Goal: Communication & Community: Answer question/provide support

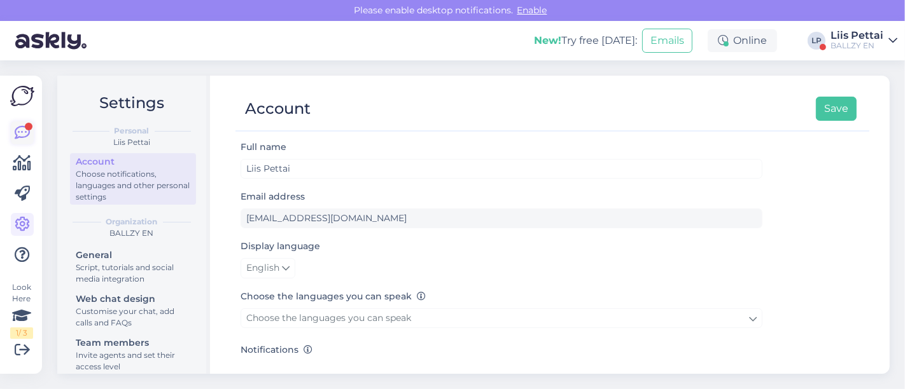
click at [29, 132] on icon at bounding box center [22, 132] width 15 height 15
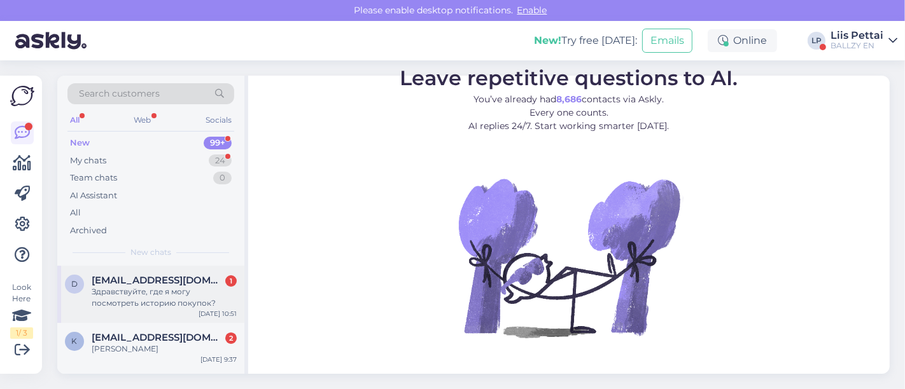
click at [96, 288] on div "Здравствуйте, где я могу посмотреть историю покупок?" at bounding box center [164, 297] width 145 height 23
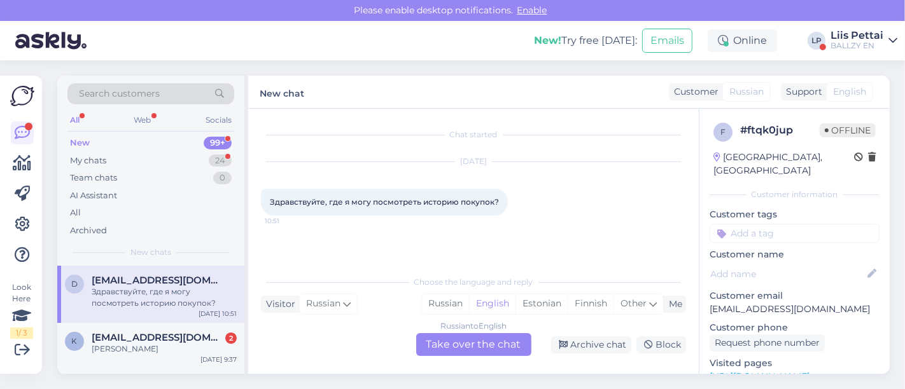
click at [440, 348] on div "Russian to English Take over the chat" at bounding box center [473, 344] width 115 height 23
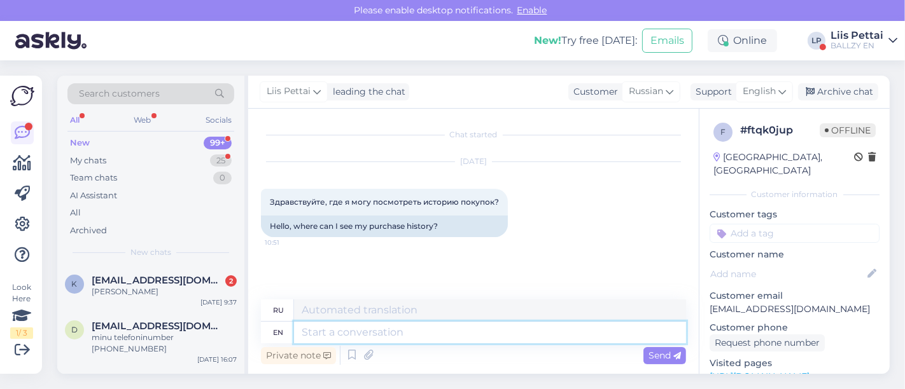
click at [407, 340] on textarea at bounding box center [490, 333] width 392 height 22
type textarea "if y"
type textarea "если"
type textarea "if you d"
type textarea "если ты"
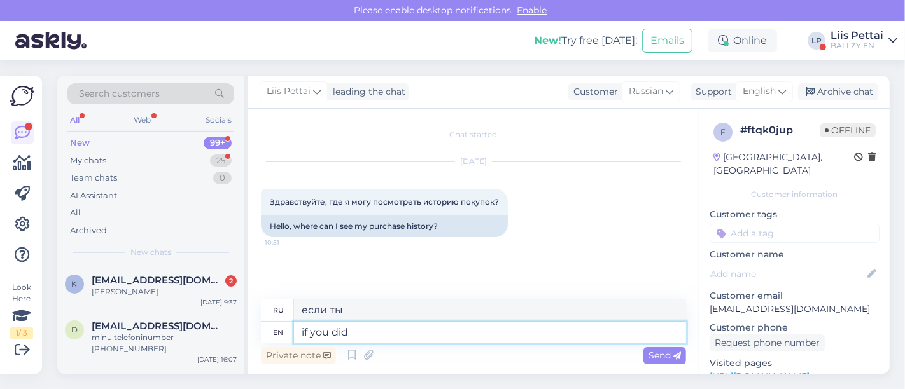
type textarea "if you did"
type textarea "если бы ты это сделал"
type textarea "if you"
type textarea "если ты"
type textarea "if you made or"
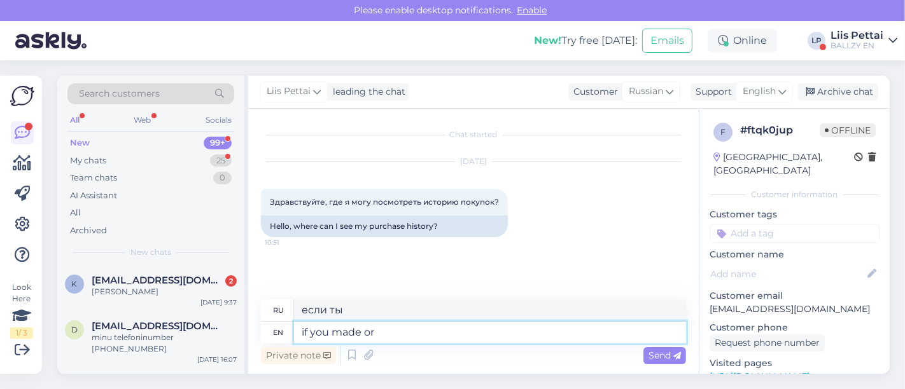
type textarea "если ты сделал"
type textarea "if you made order"
type textarea "если вы сделали заказ"
type textarea "if you made [PERSON_NAME]"
type textarea "если вы сделали заказы"
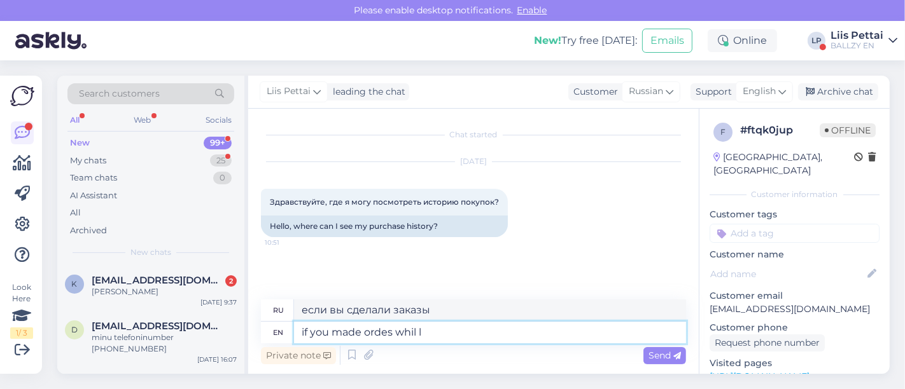
type textarea "if you made ordes whil lo"
type textarea "если вы сделали заказы, пока"
type textarea "if you made ordes while logged in"
type textarea "если вы сделали заказы, находясь в системе"
type textarea "if you made ordes while logged in, t"
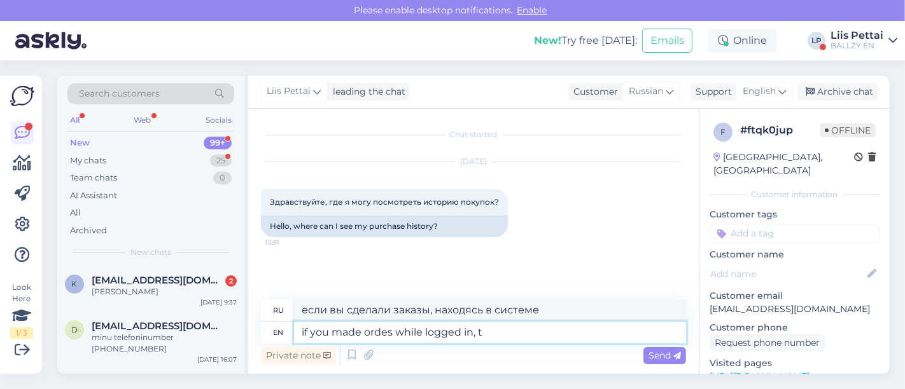
type textarea "если вы сделали заказы, находясь в системе,"
type textarea "if you made ordes while logged in, then yo"
type textarea "если вы сделали заказы, будучи залогиненными, то"
type textarea "if you made ordes while logged in, then you ca"
type textarea "если вы сделали заказы, находясь в системе, то вы"
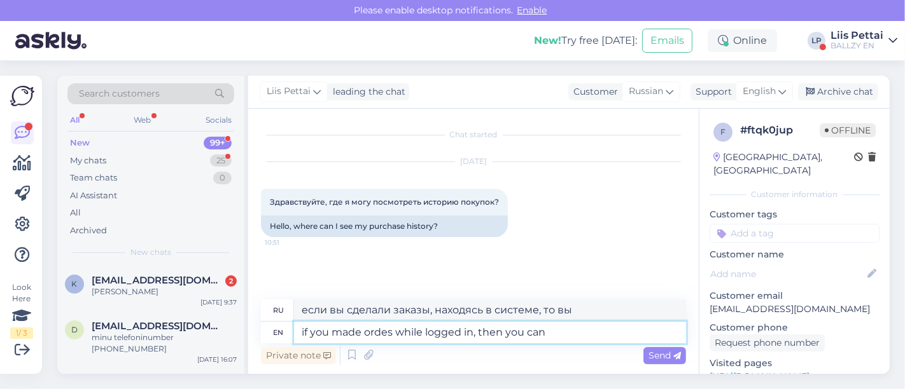
type textarea "if you made ordes while logged in, then you can s"
type textarea "Если вы сделали заказы, находясь в системе, то вы можете"
type textarea "if you made ordes while logged in, then you can see t"
type textarea "если вы сделали заказы, находясь в системе, то вы можете увидеть"
type textarea "if you made ordes while logged in, then you can see them und"
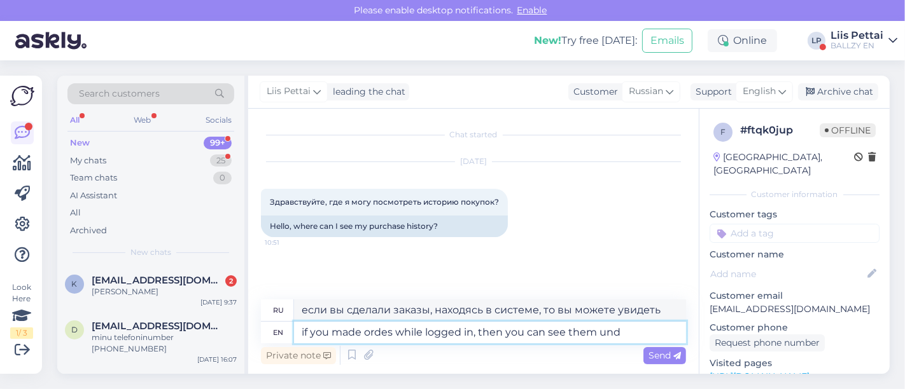
type textarea "если вы сделали заказы, находясь в системе, то вы можете их увидеть"
type textarea "if you made ordes while logged in, then you can see them under or"
type textarea "Если вы сделали заказы, находясь в системе, вы можете увидеть их под"
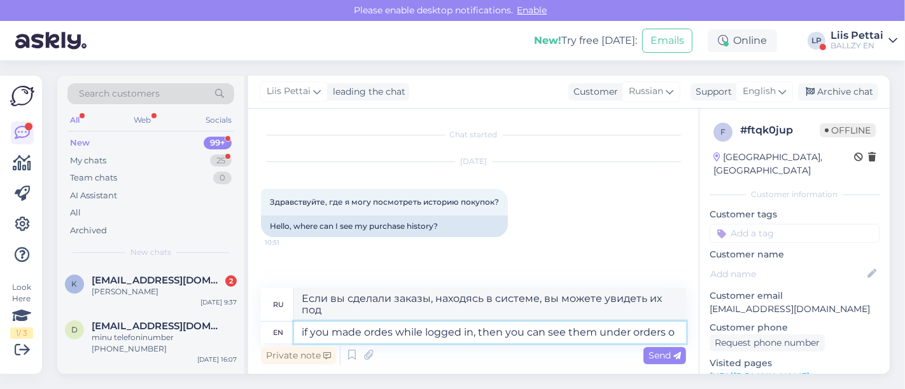
type textarea "if you made ordes while logged in, then you can see them under orders on"
type textarea "Если вы сделали заказы, находясь в системе, вы можете увидеть их в разделе «Зак…"
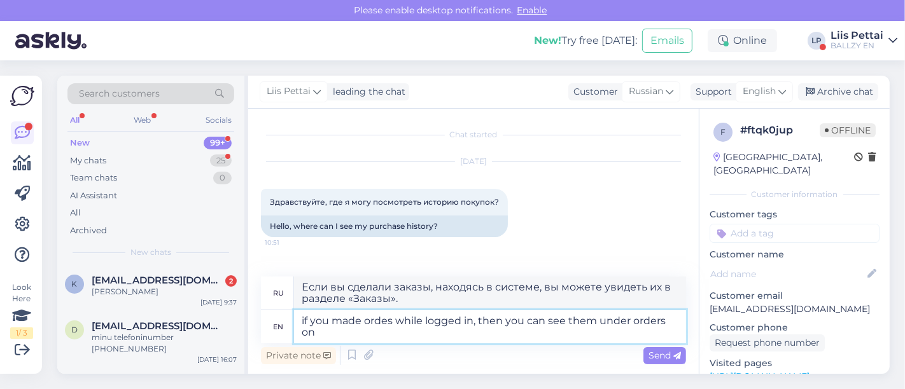
type textarea "if you made ordes while logged in, then you can see them under orders on y"
type textarea "Если вы сделали заказы, находясь в системе, вы можете увидеть их в разделе зака…"
type textarea "if you made ordes while logged in, then you can see them under orders on your a"
type textarea "Если вы сделали заказы, находясь в системе, вы можете увидеть их в разделе зака…"
type textarea "if you made ordes while logged in, then you can see them under orders on your a…"
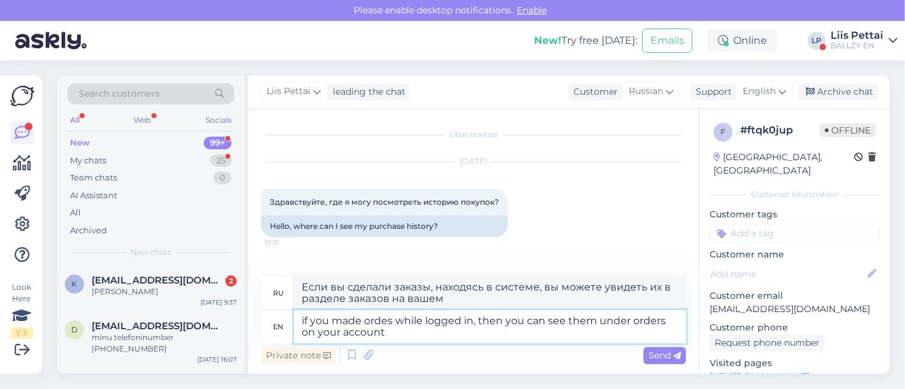
type textarea "Если вы сделали заказы, находясь в системе, вы можете увидеть их в разделе зака…"
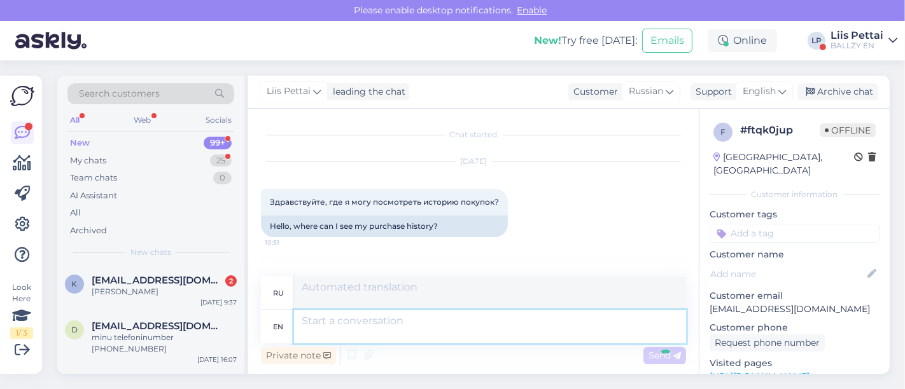
scroll to position [62, 0]
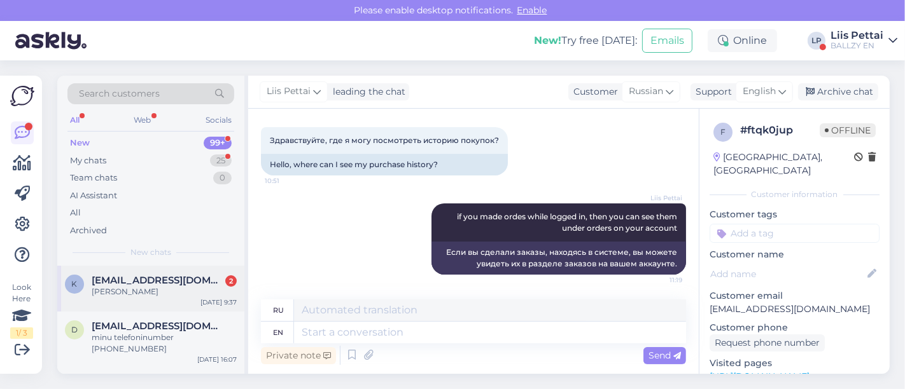
click at [191, 275] on span "[EMAIL_ADDRESS][DOMAIN_NAME]" at bounding box center [158, 280] width 132 height 11
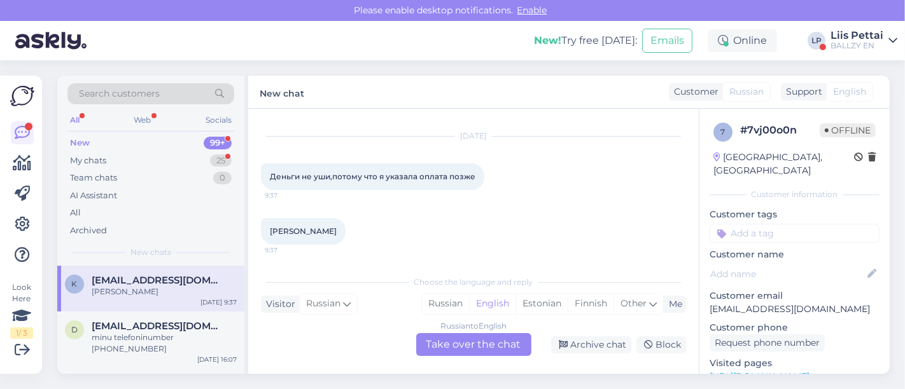
click at [456, 343] on div "Russian to English Take over the chat" at bounding box center [473, 344] width 115 height 23
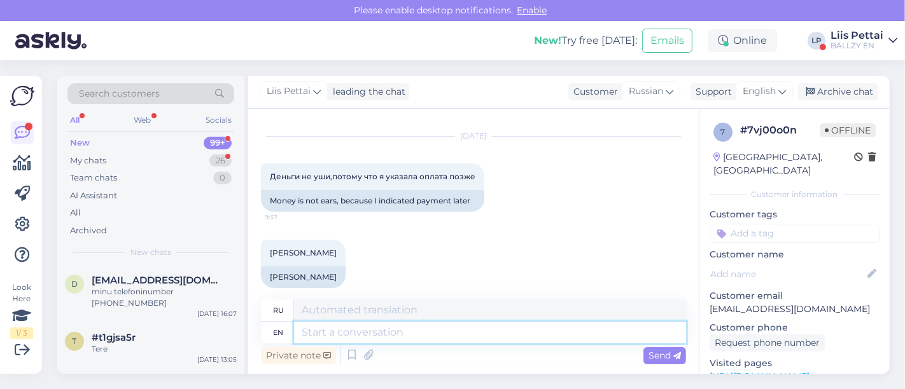
click at [432, 331] on textarea at bounding box center [490, 333] width 392 height 22
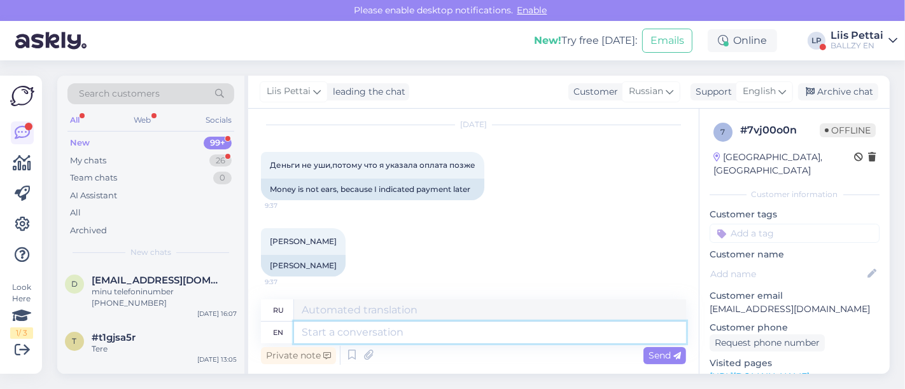
scroll to position [38, 0]
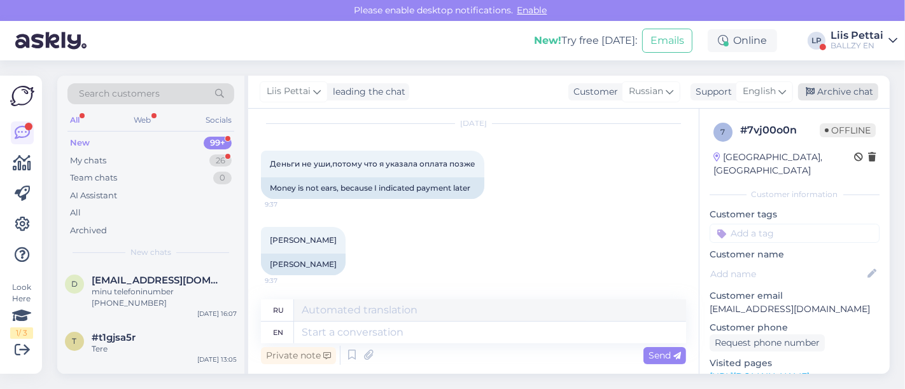
click at [847, 86] on div "Archive chat" at bounding box center [838, 91] width 80 height 17
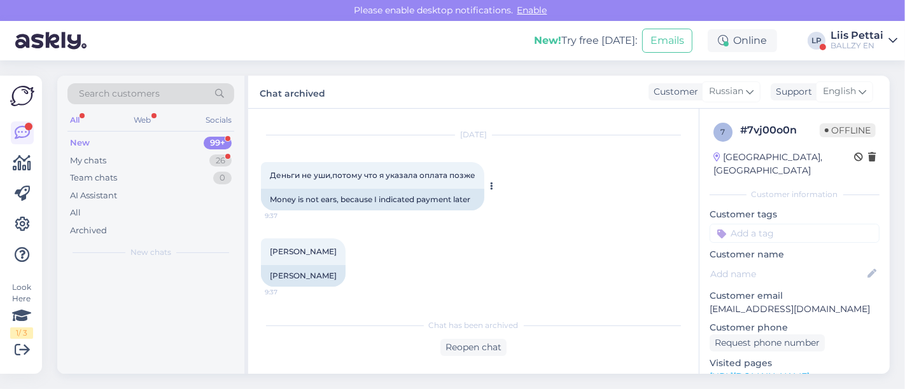
scroll to position [25, 0]
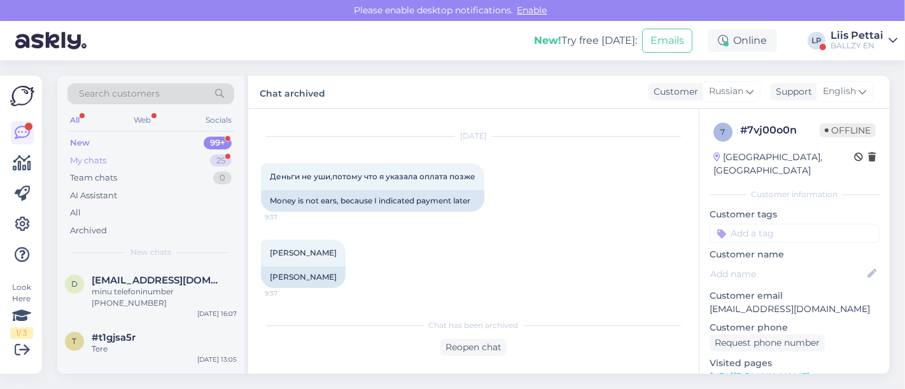
click at [142, 157] on div "My chats 25" at bounding box center [150, 161] width 167 height 18
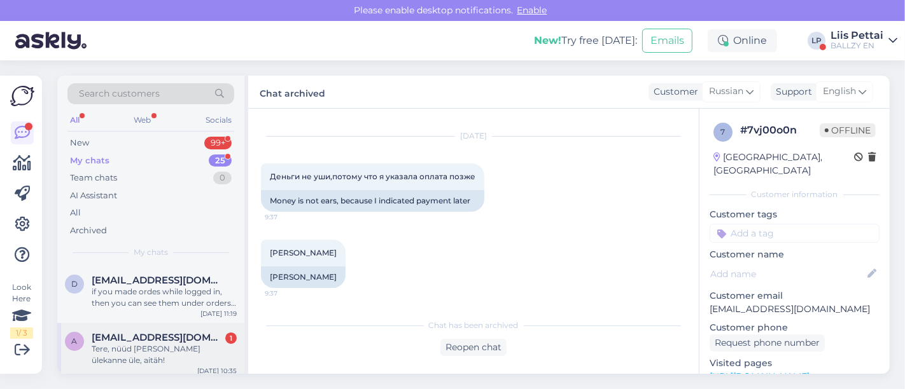
click at [117, 337] on span "[EMAIL_ADDRESS][DOMAIN_NAME]" at bounding box center [158, 337] width 132 height 11
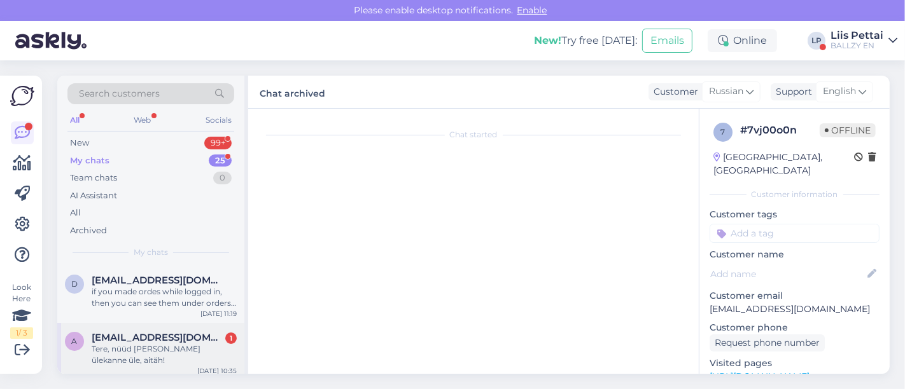
scroll to position [332, 0]
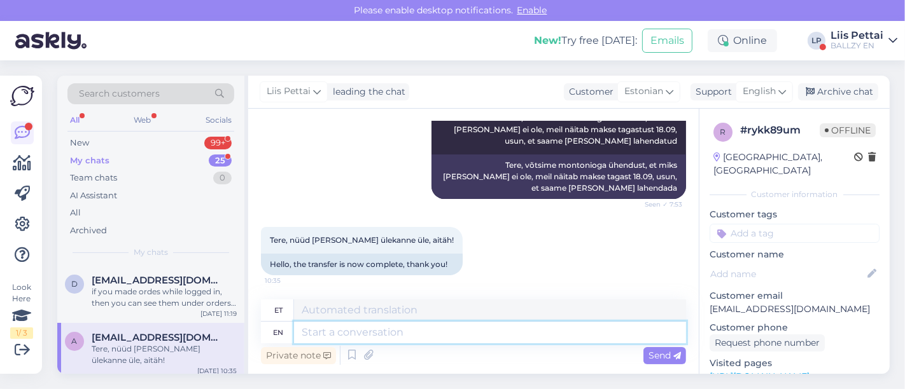
click at [393, 337] on textarea at bounding box center [490, 333] width 392 height 22
type textarea "super :"
type textarea "super"
type textarea "super :)"
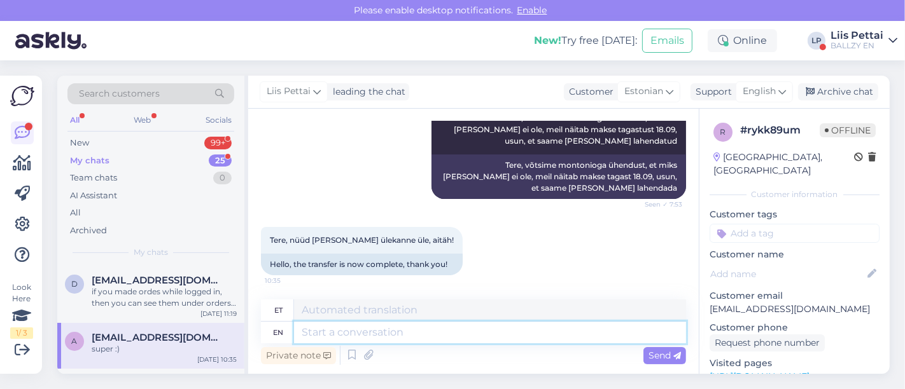
scroll to position [408, 0]
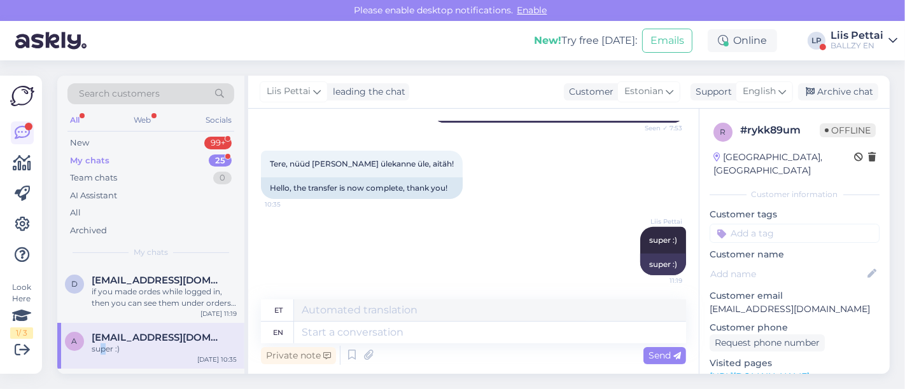
click at [104, 347] on div "super :)" at bounding box center [164, 349] width 145 height 11
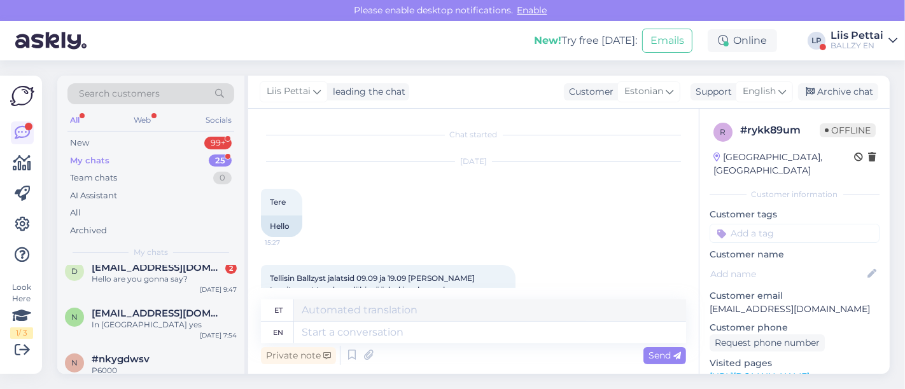
scroll to position [113, 0]
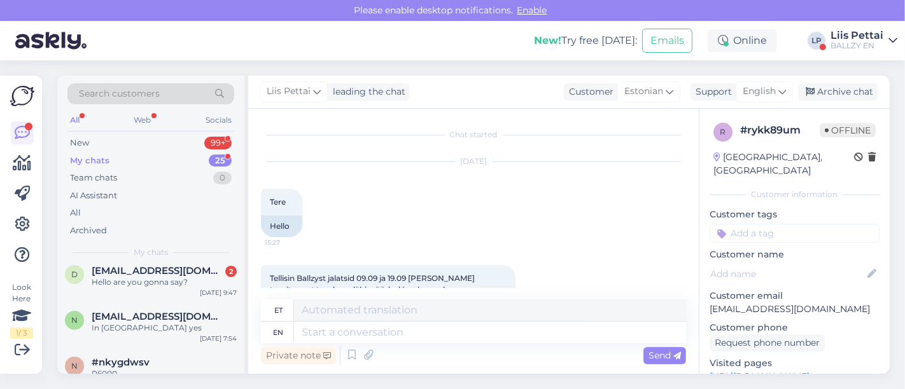
click at [846, 44] on div "BALLZY EN" at bounding box center [856, 46] width 53 height 10
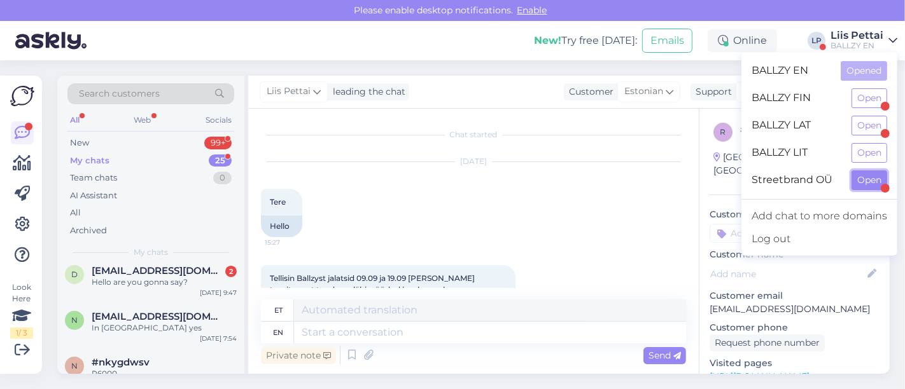
click at [864, 180] on button "Open" at bounding box center [869, 181] width 36 height 20
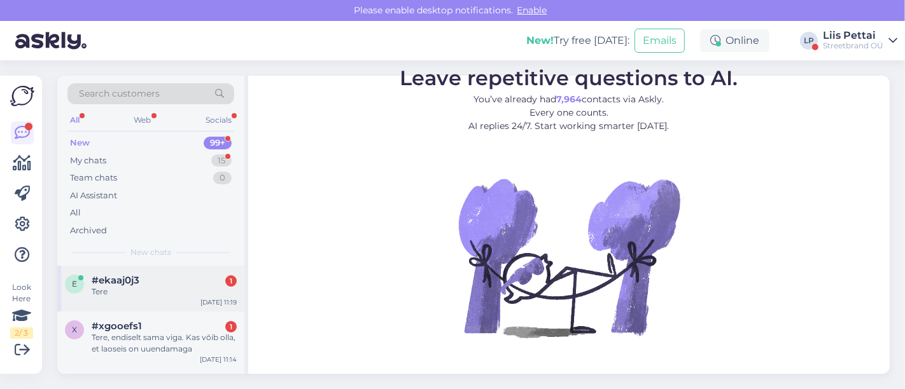
click at [160, 277] on div "#ekaaj0j3 1" at bounding box center [164, 280] width 145 height 11
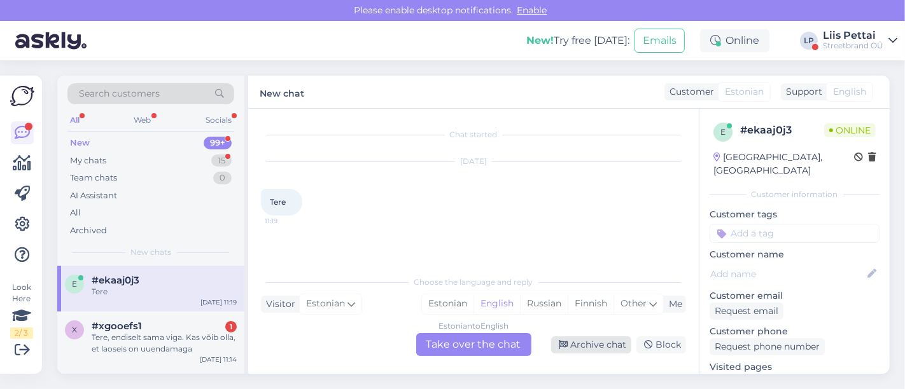
click at [609, 344] on div "Archive chat" at bounding box center [591, 345] width 80 height 17
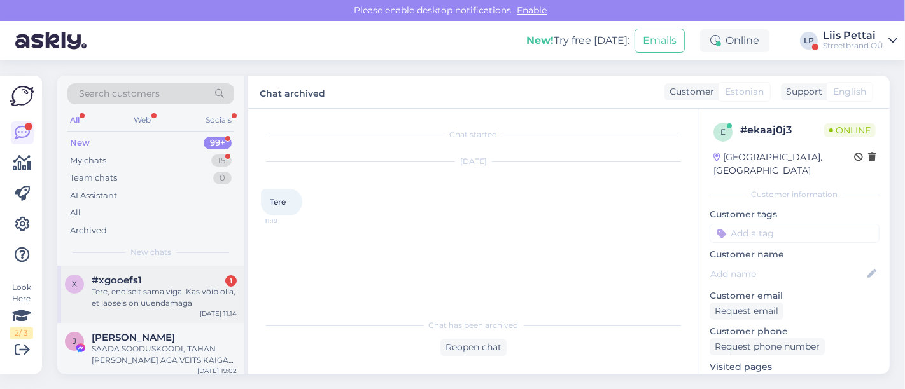
click at [188, 282] on div "#xgooefs1 1" at bounding box center [164, 280] width 145 height 11
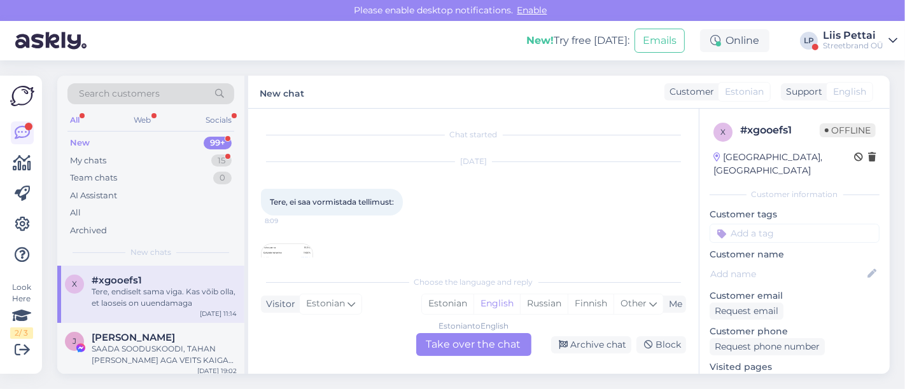
scroll to position [117, 0]
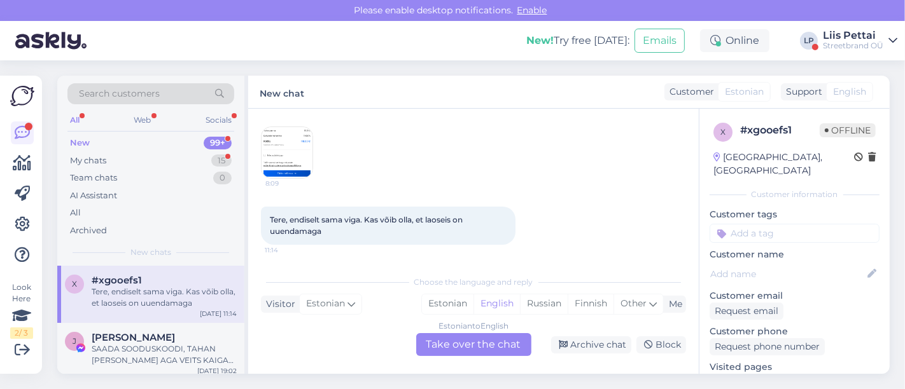
click at [278, 136] on img at bounding box center [286, 152] width 51 height 51
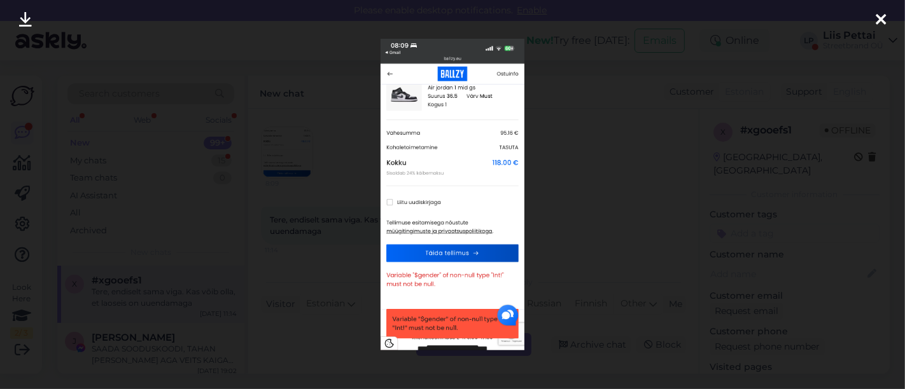
click at [278, 136] on div at bounding box center [452, 194] width 905 height 389
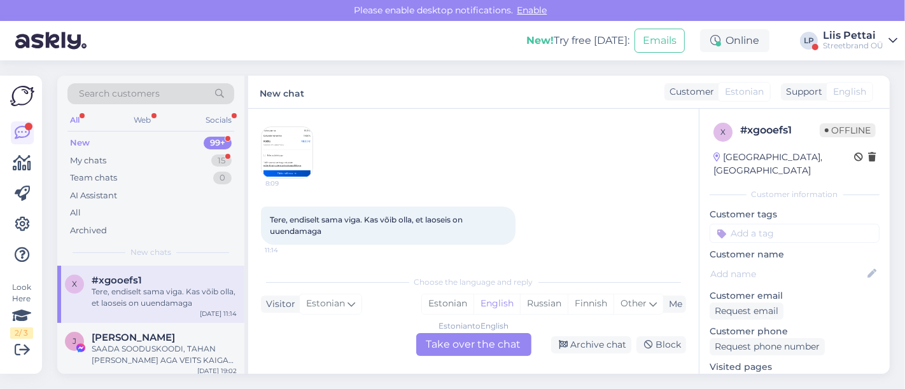
click at [456, 340] on div "Estonian to English Take over the chat" at bounding box center [473, 344] width 115 height 23
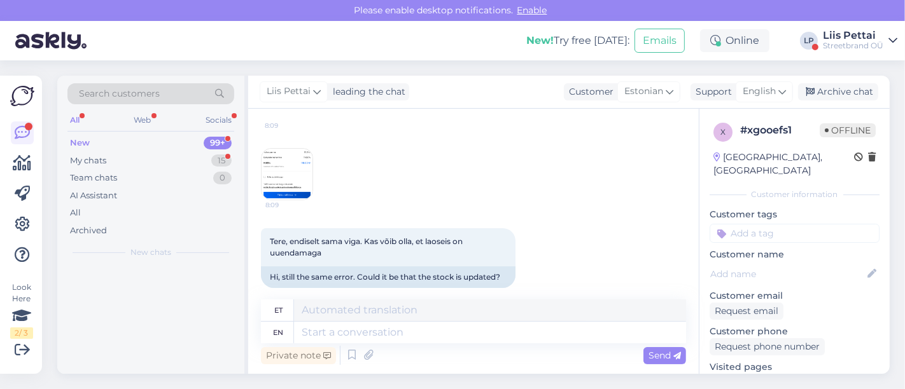
scroll to position [130, 0]
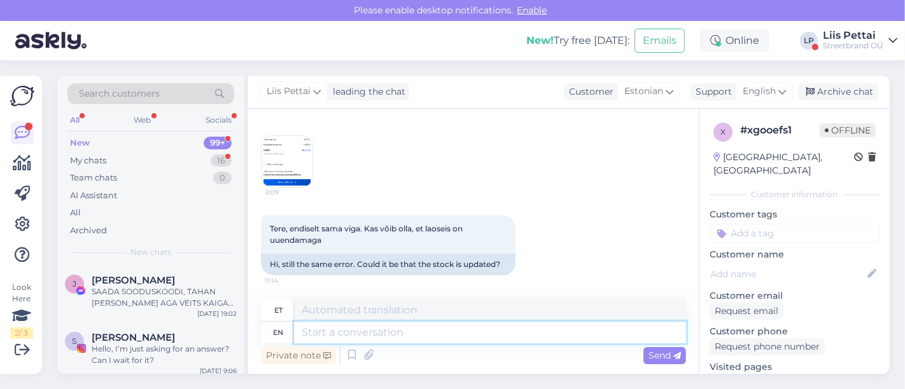
click at [440, 330] on textarea at bounding box center [490, 333] width 392 height 22
type textarea "kohe u"
type textarea "kohe"
type textarea "kohe uurime ar"
type textarea "kohe uurime"
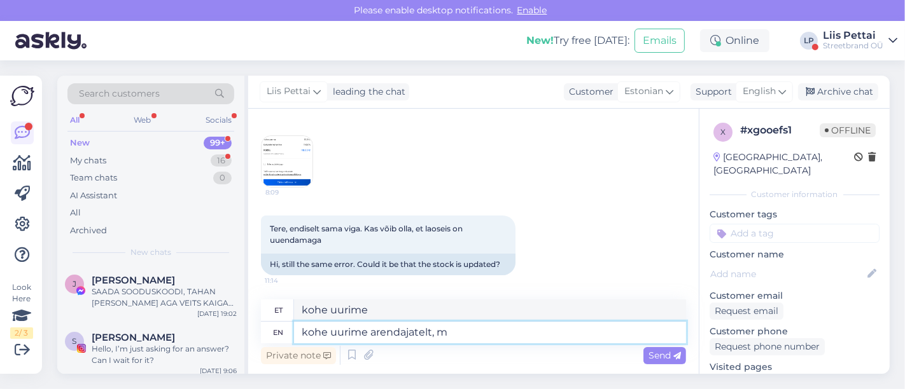
type textarea "kohe uurime arendajatelt, mi"
type textarea "kohe uurimistöö arendajalt,"
type textarea "kohe uurime arendajatelt, millest se"
type textarea "kohe uurime arendajatelt, millest"
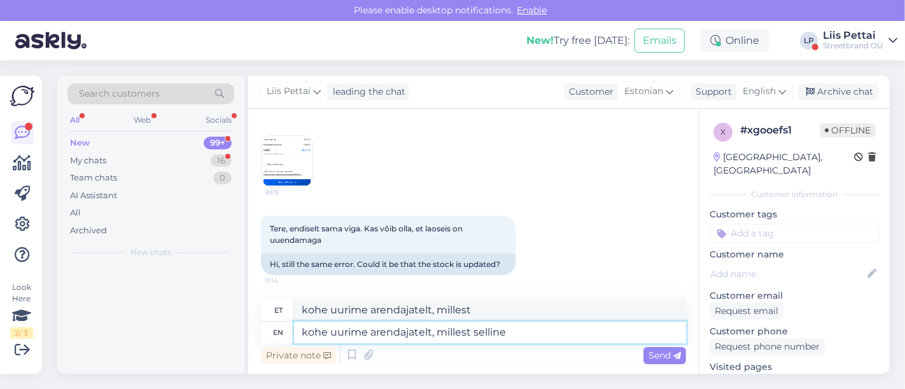
type textarea "kohe uurime arendajatelt, millest selline e"
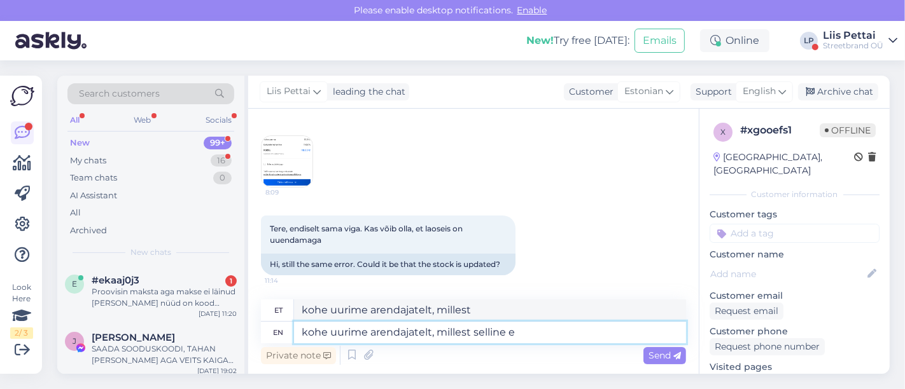
type textarea "kohe uurime arendajatelt, millest selline"
type textarea "kohe uurime arendajatelt, millest selline error u"
type textarea "kohe uurime arendajatelt, millest selline viga"
type textarea "kohe uurime arendajatelt, millest selline error ul"
type textarea "kohe uurime arendajatelt, millest selline viga ul"
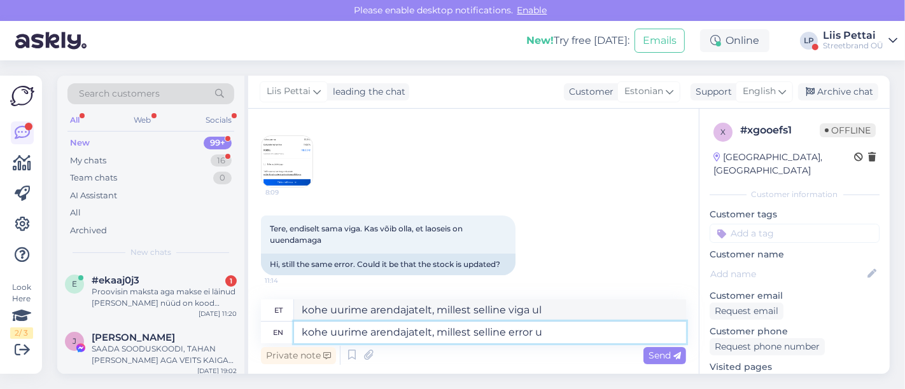
type textarea "kohe uurime arendajatelt, millest selline error"
type textarea "kohe uurime arendajatelt, millest selline viga"
type textarea "kohe uurime arendajatelt, millest selline error tuleb"
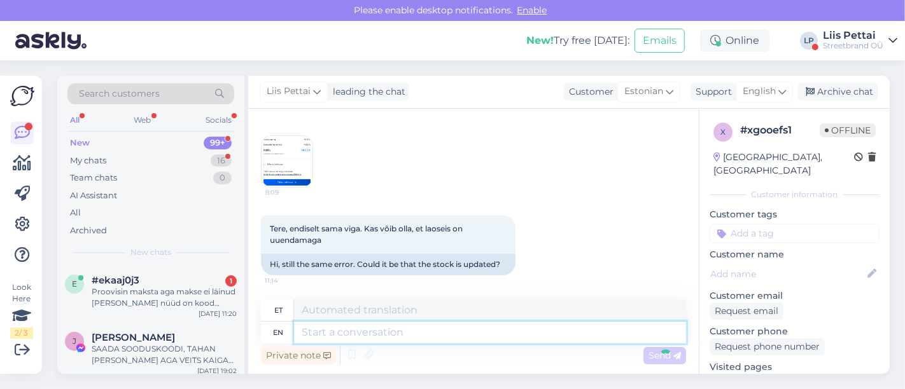
scroll to position [206, 0]
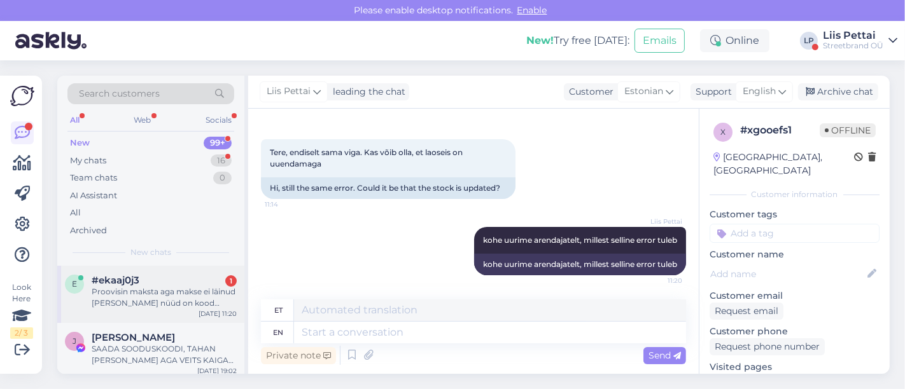
click at [159, 305] on div "Proovisin maksta aga makse ei läinud [PERSON_NAME] nüüd on kood kehtetu Ballzy’…" at bounding box center [164, 297] width 145 height 23
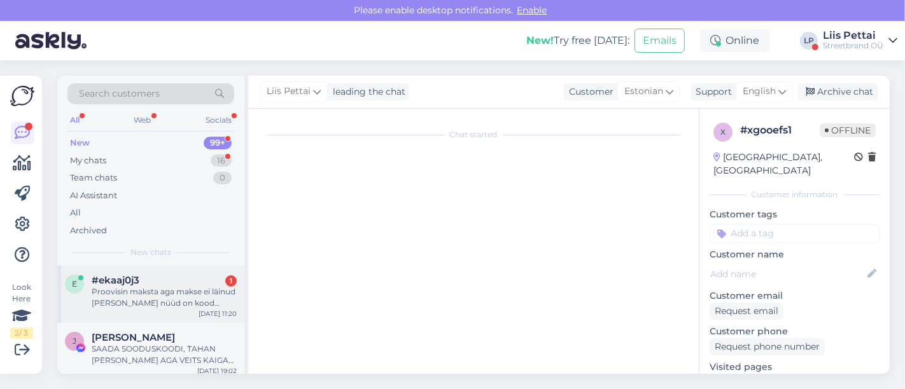
scroll to position [38, 0]
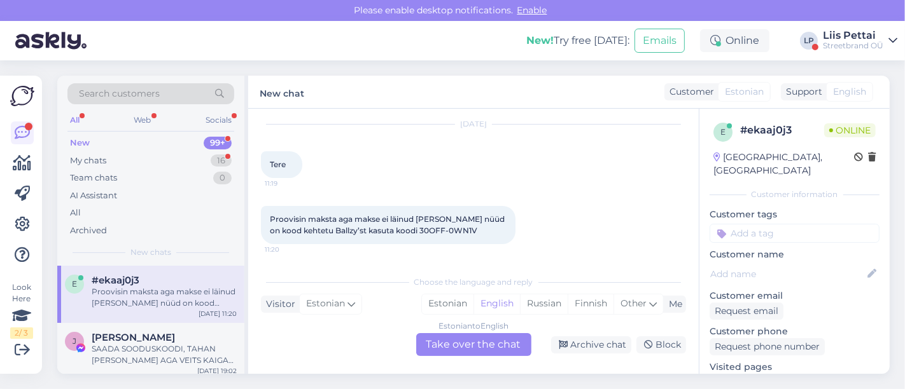
click at [460, 342] on div "Estonian to English Take over the chat" at bounding box center [473, 344] width 115 height 23
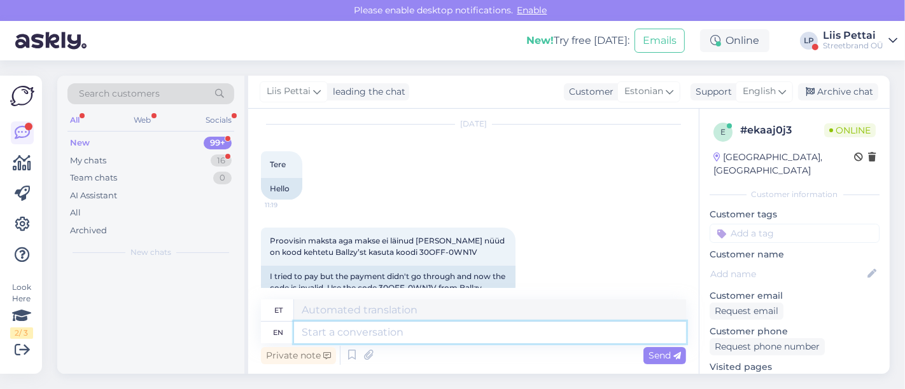
click at [418, 340] on textarea at bounding box center [490, 333] width 392 height 22
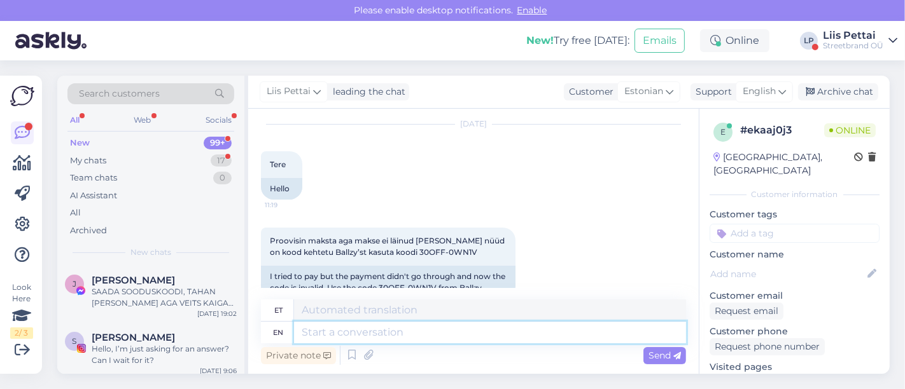
type textarea "R"
type textarea "Tere"
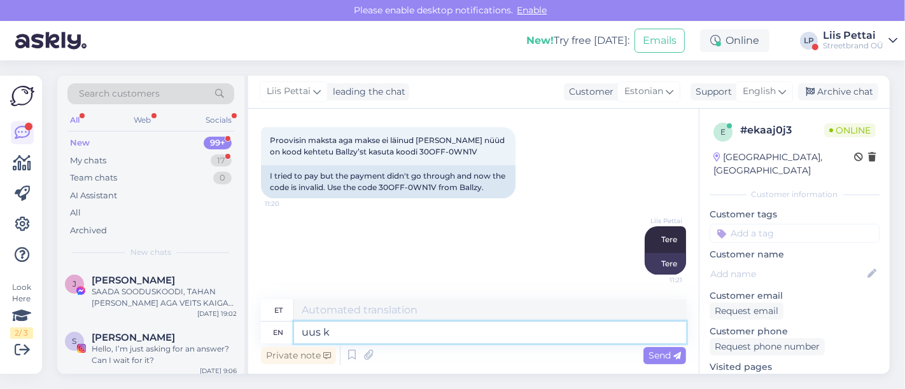
type textarea "uus ko"
type textarea "uus"
type textarea "uus kood"
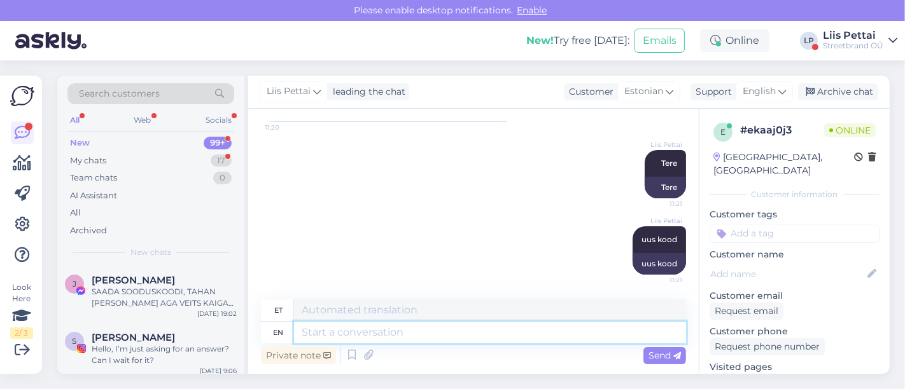
paste textarea "30OFF-NH91J"
type textarea "30OFF-NH91J"
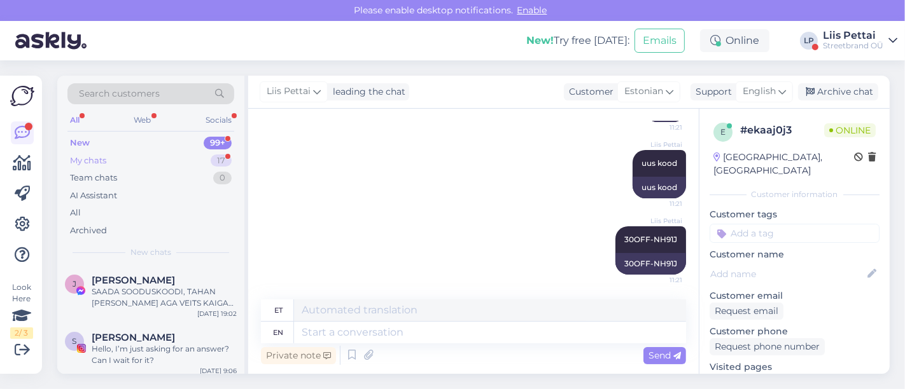
click at [109, 160] on div "My chats 17" at bounding box center [150, 161] width 167 height 18
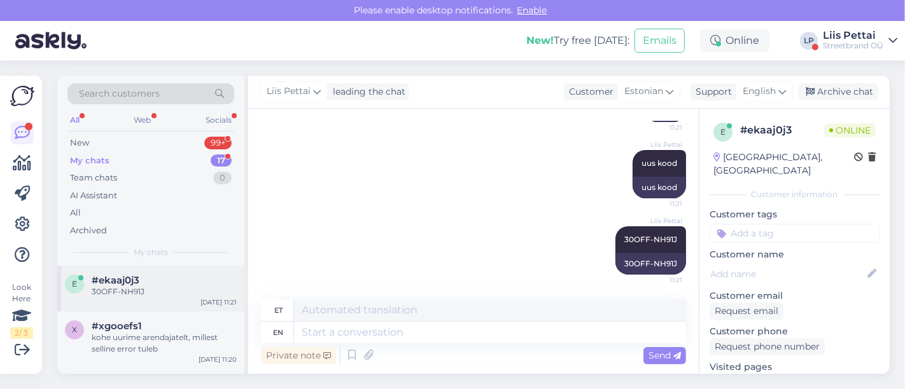
click at [132, 280] on span "#ekaaj0j3" at bounding box center [116, 280] width 48 height 11
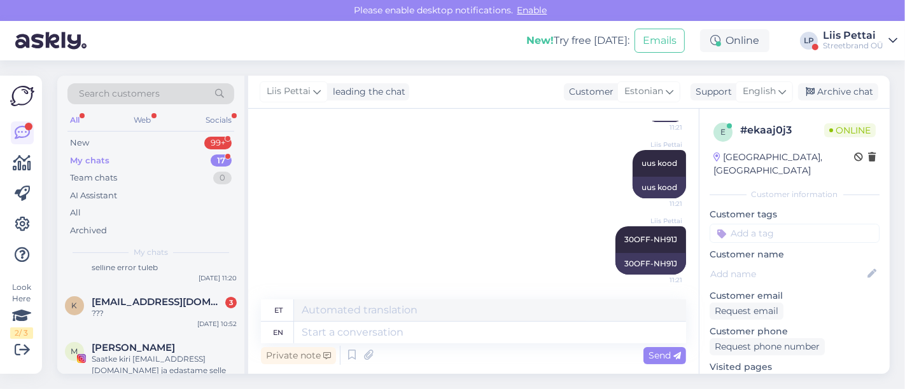
scroll to position [85, 0]
click at [132, 280] on div "x #xgooefs1 kohe uurime arendajatelt, millest selline error tuleb [DATE] 11:20" at bounding box center [150, 255] width 187 height 57
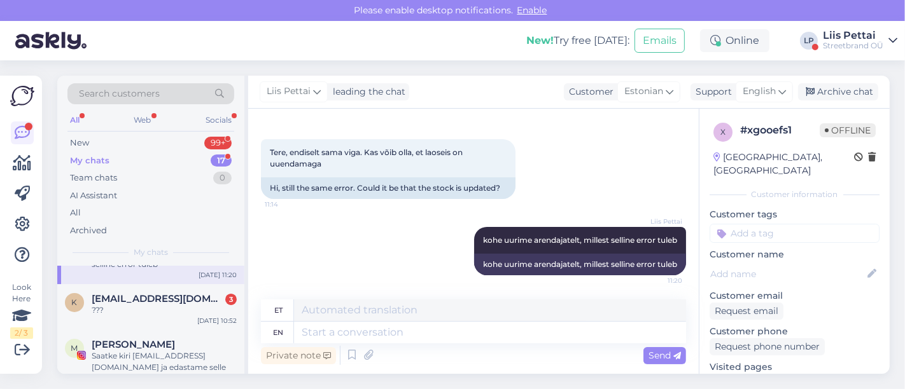
scroll to position [113, 0]
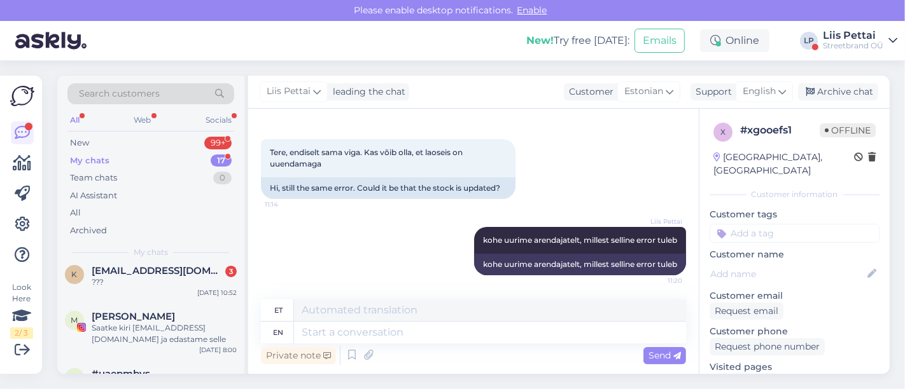
click at [132, 280] on div "???" at bounding box center [164, 282] width 145 height 11
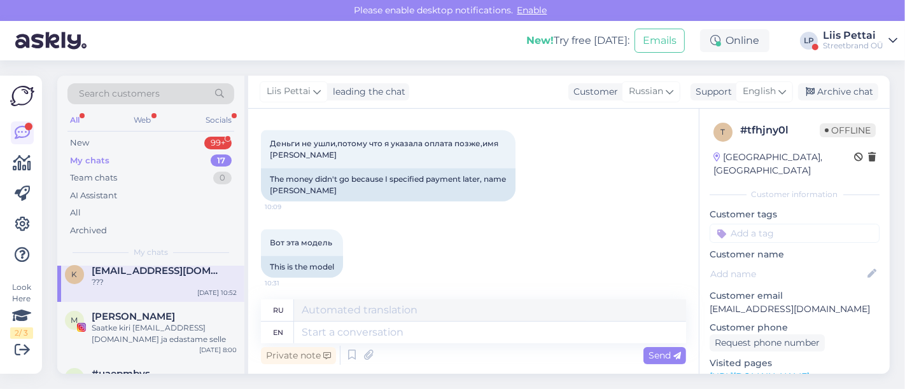
scroll to position [709, 0]
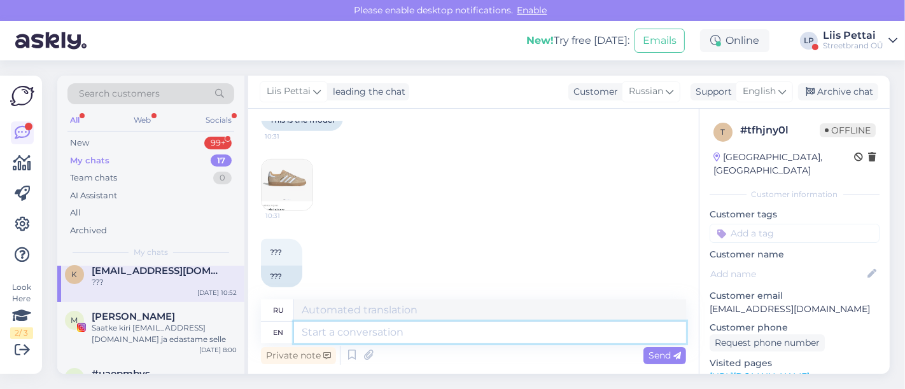
click at [580, 340] on textarea at bounding box center [490, 333] width 392 height 22
type textarea "did"
type textarea "делал"
type textarea "did you"
type textarea "ты сделал?"
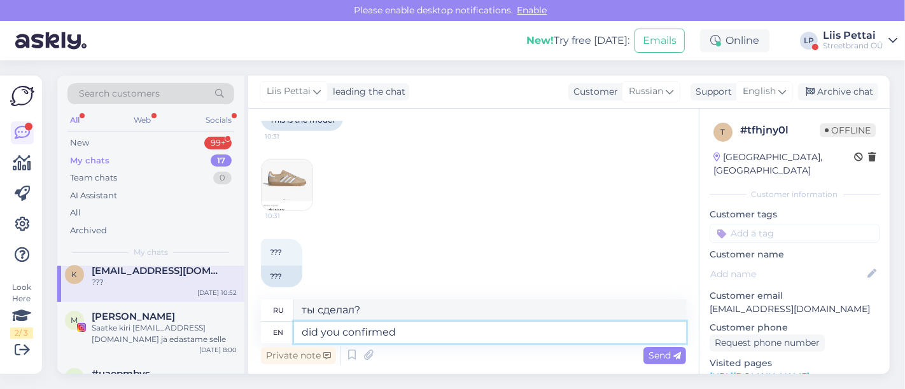
type textarea "did you confirmed t"
type textarea "вы подтвердили?"
type textarea "did you confirmed it with"
type textarea "вы это подтвердили?"
type textarea "did you confirmed it with esto"
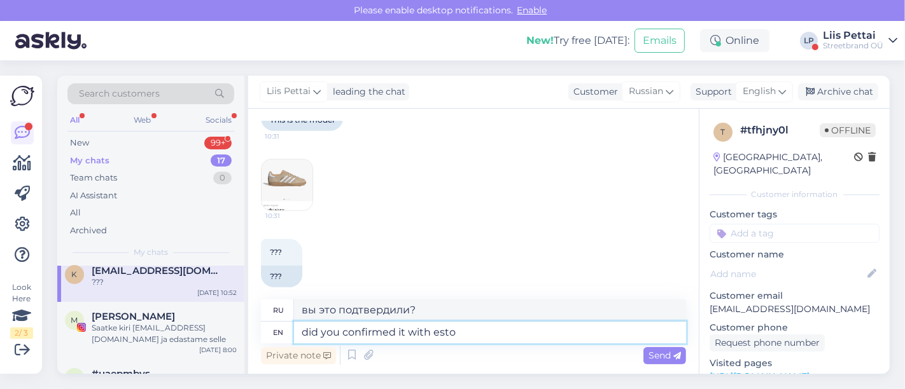
type textarea "вы подтвердили это с"
type textarea "did you confirmed it with esto als"
type textarea "вы подтвердили это с esto"
type textarea "did you confirmed it with esto also?"
type textarea "вы это также подтвердили с esto?"
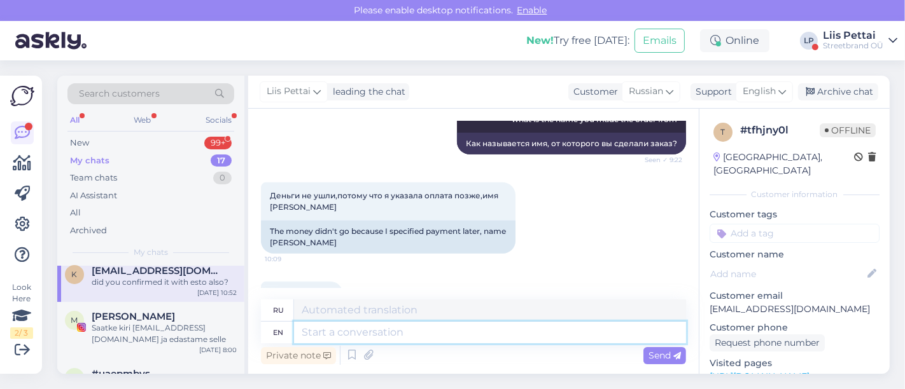
scroll to position [504, 0]
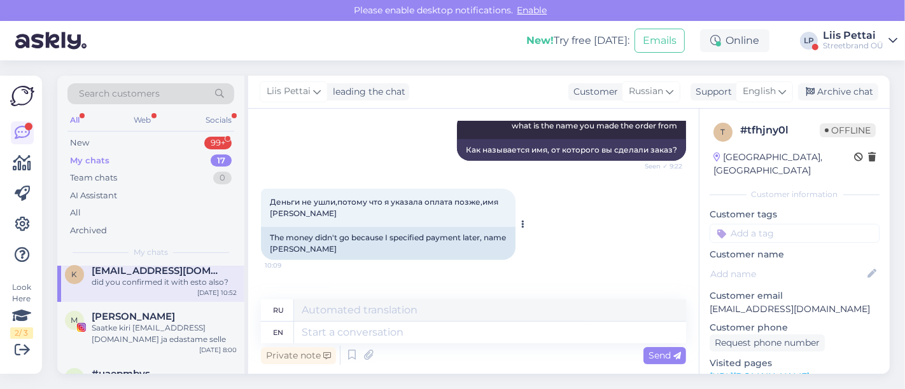
drag, startPoint x: 352, startPoint y: 204, endPoint x: 268, endPoint y: 206, distance: 84.6
click at [268, 206] on div "Деньги не ушли,потому что я указала оплата позже,имя [PERSON_NAME] 10:09" at bounding box center [388, 208] width 254 height 38
copy span "[PERSON_NAME]"
click at [457, 344] on div "Private note Send" at bounding box center [473, 356] width 425 height 24
click at [459, 335] on textarea at bounding box center [490, 333] width 392 height 22
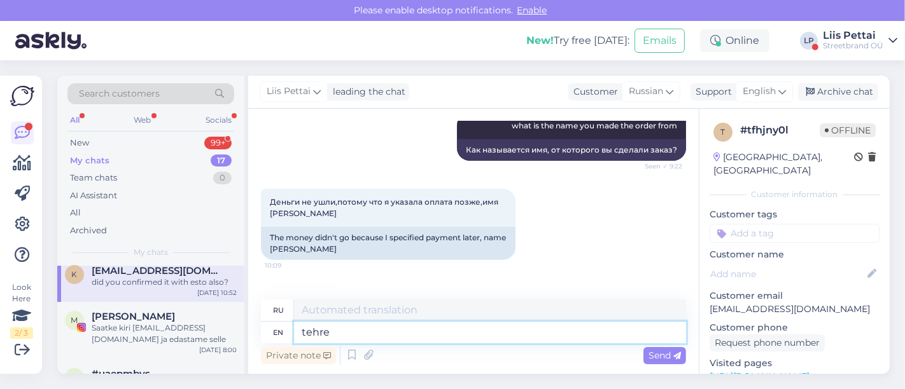
type textarea "tehre i"
type textarea "там"
type textarea "there is n"
type textarea "есть"
type textarea "there is no or"
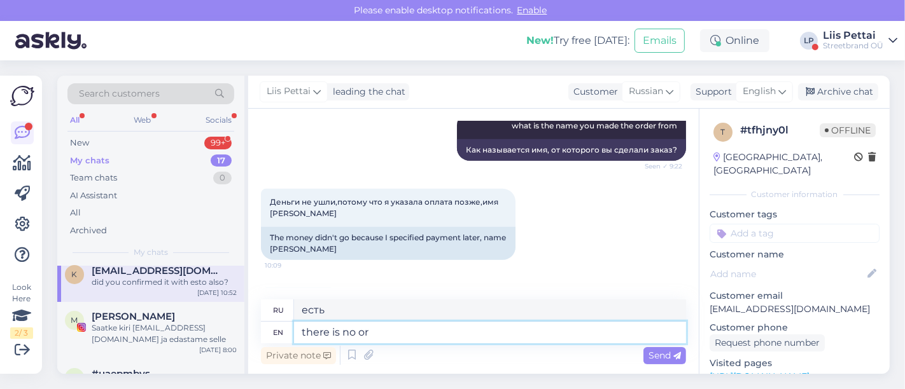
type textarea "нет"
type textarea "there is no order in"
type textarea "нет порядка"
type textarea "there is no order in t"
type textarea "нет порядка в"
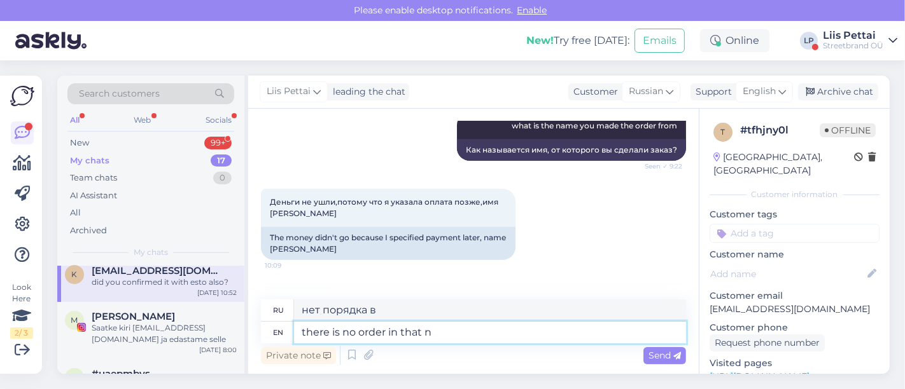
type textarea "there is no order in that na"
type textarea "в этом нет порядка"
type textarea "there is no order in that name, o"
type textarea "в этом имени нет порядка,"
type textarea "there is no order in that name, so"
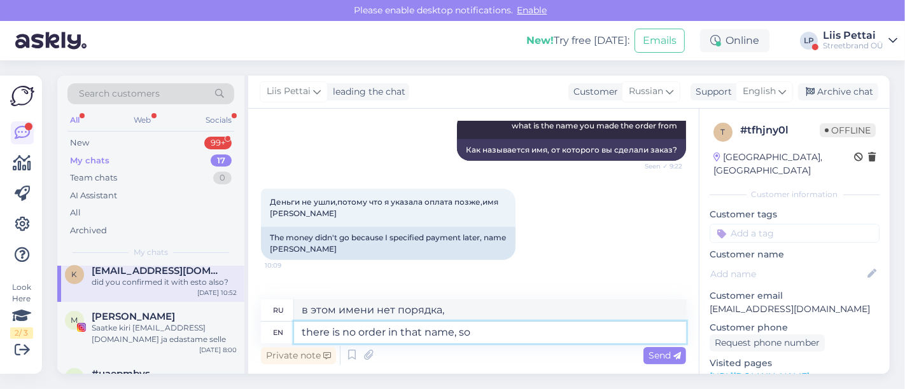
type textarea "в этом имени нет порядка, поэтому"
type textarea "there is no order in that name, so maybe"
type textarea "в этом имени нет порядка, так что, возможно,"
type textarea "there is no order in that name, so maybe esto did"
type textarea "в этом имени нет порядка, так что, возможно, это"
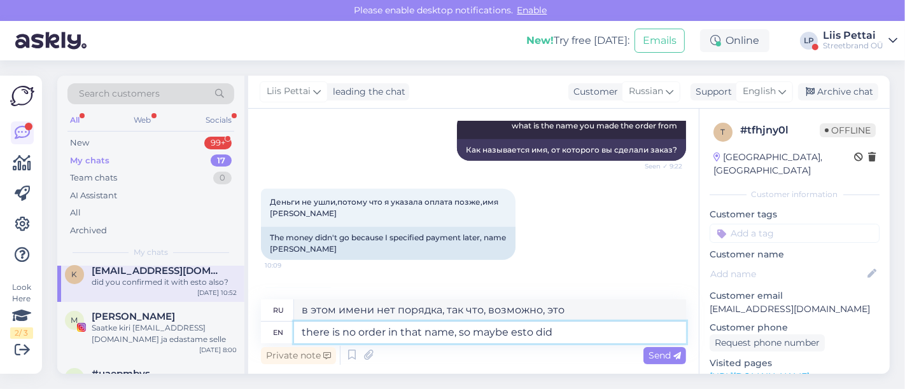
type textarea "there is no order in that name, so maybe esto did"
type textarea "в этом имени нет порядка, так что, возможно, это так"
type textarea "there is no order in that name, so maybe esto did not"
type textarea "в этом имени нет порядка, так что, возможно, esto не"
type textarea "there is no order in that name, so maybe esto did not approve it"
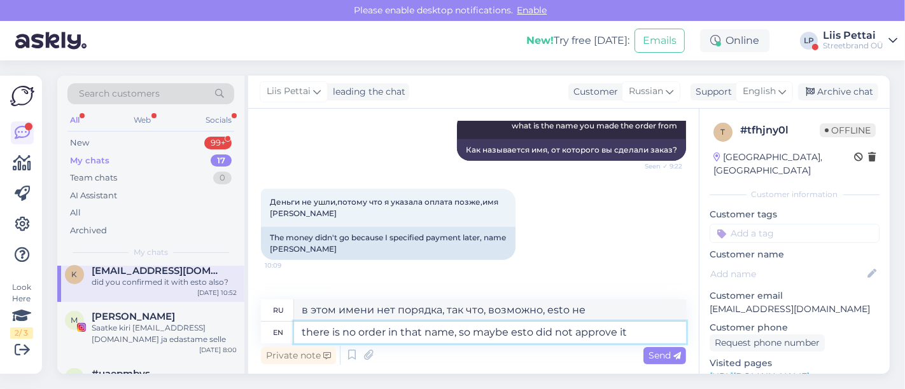
type textarea "в этом имени нет никакого порядка, так что, возможно, [PERSON_NAME] не одобрил"
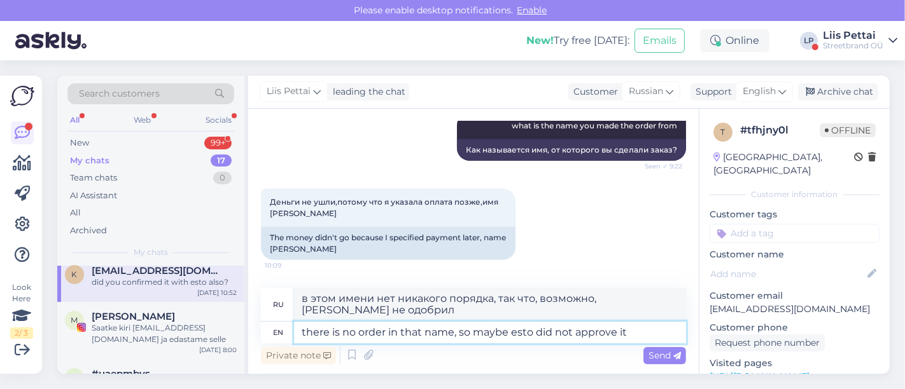
type textarea "there is no order in that name, so maybe esto did not approve it?"
type textarea "в этом названии нет приказа, так что, может быть, esto его не одобрил?"
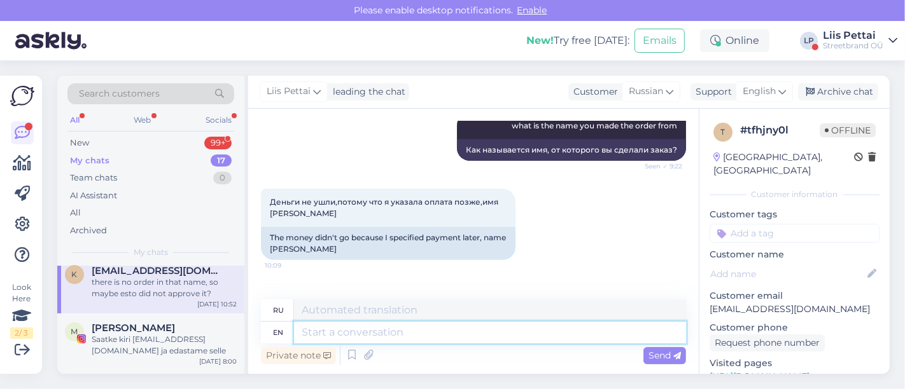
scroll to position [885, 0]
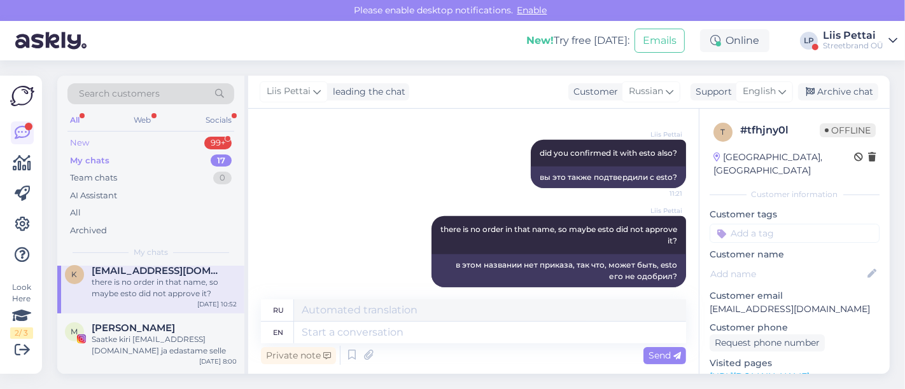
click at [132, 150] on div "New 99+" at bounding box center [150, 143] width 167 height 18
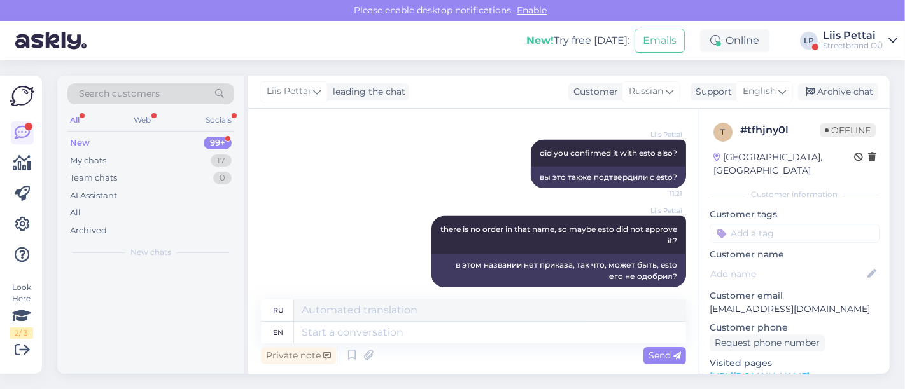
scroll to position [0, 0]
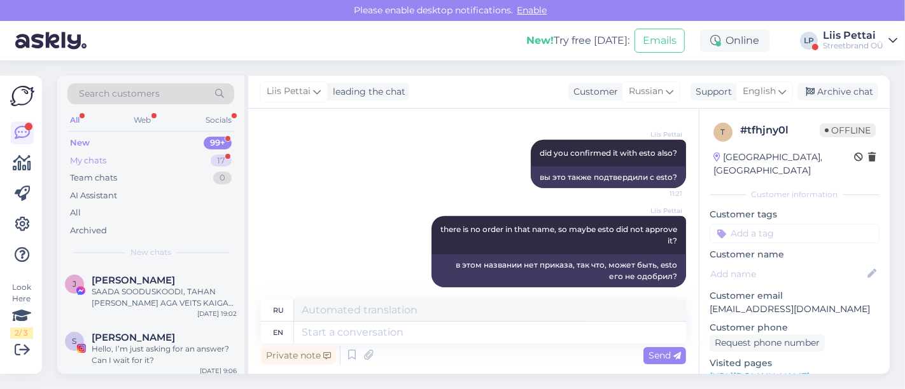
click at [159, 157] on div "My chats 17" at bounding box center [150, 161] width 167 height 18
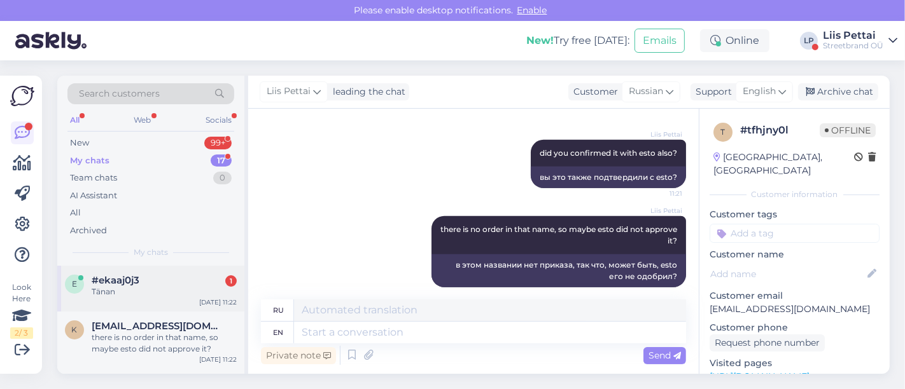
click at [150, 269] on div "e #ekaaj0j3 1 Tänan [DATE] 11:22" at bounding box center [150, 289] width 187 height 46
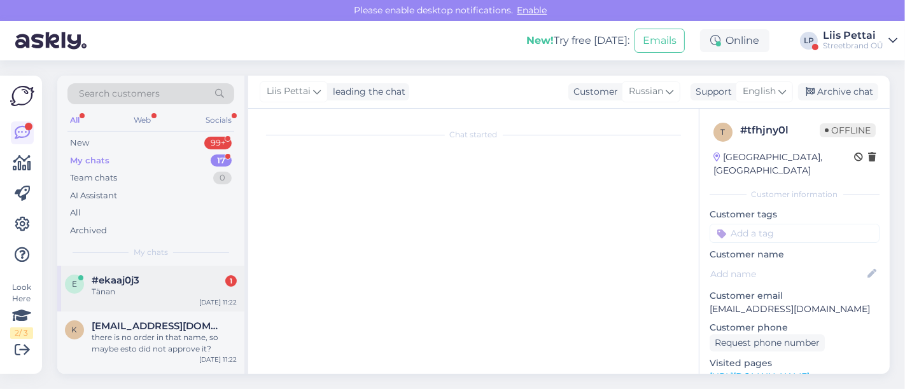
scroll to position [367, 0]
